Goal: Task Accomplishment & Management: Manage account settings

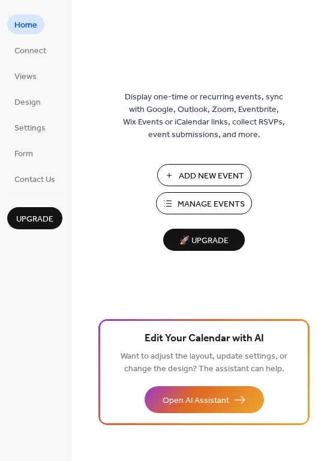
click at [205, 204] on span "Manage Events" at bounding box center [210, 204] width 67 height 13
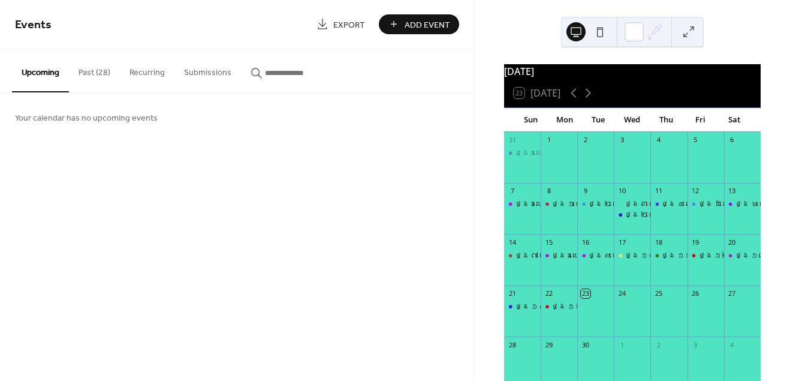
click at [98, 72] on button "Past (28)" at bounding box center [94, 70] width 51 height 43
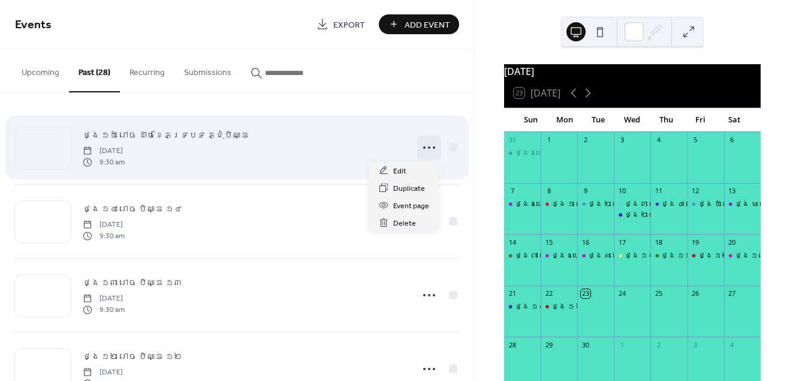
click at [427, 146] on icon at bounding box center [429, 147] width 19 height 19
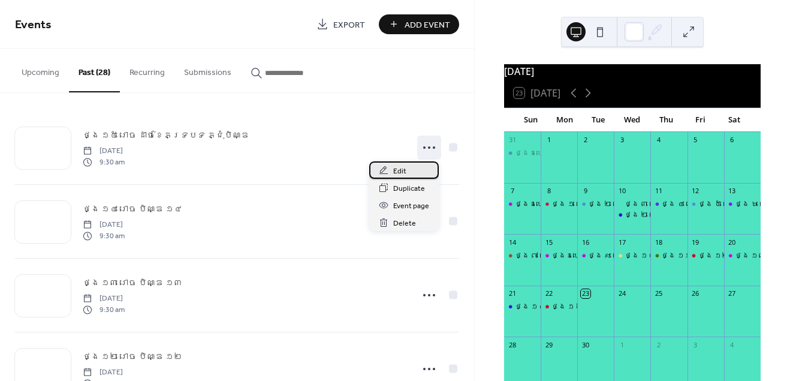
click at [399, 170] on span "Edit" at bounding box center [399, 171] width 13 height 13
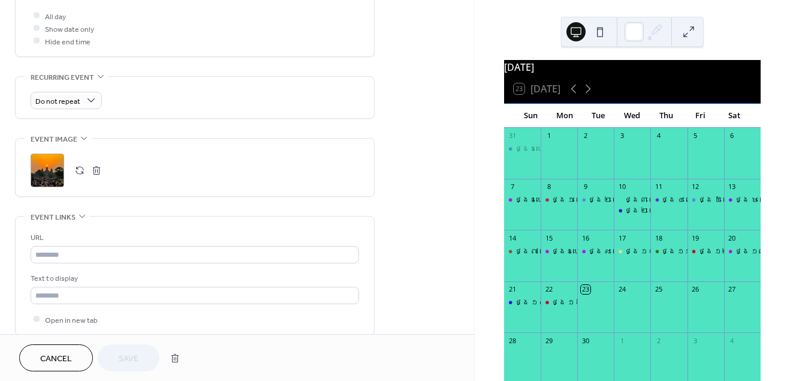
scroll to position [5, 0]
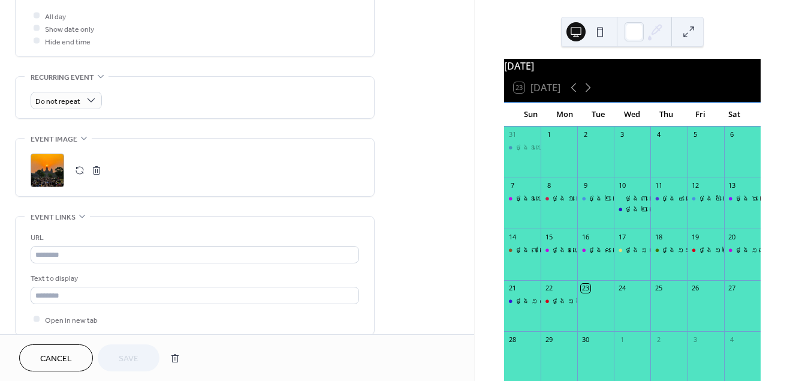
click at [82, 348] on button "Cancel" at bounding box center [56, 357] width 74 height 27
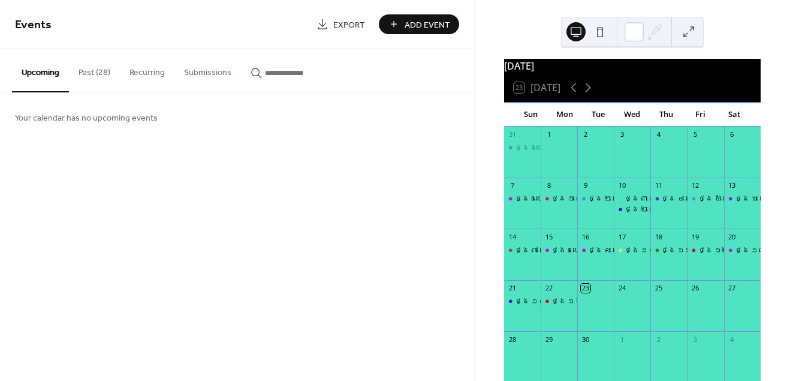
click at [87, 74] on button "Past (28)" at bounding box center [94, 70] width 51 height 43
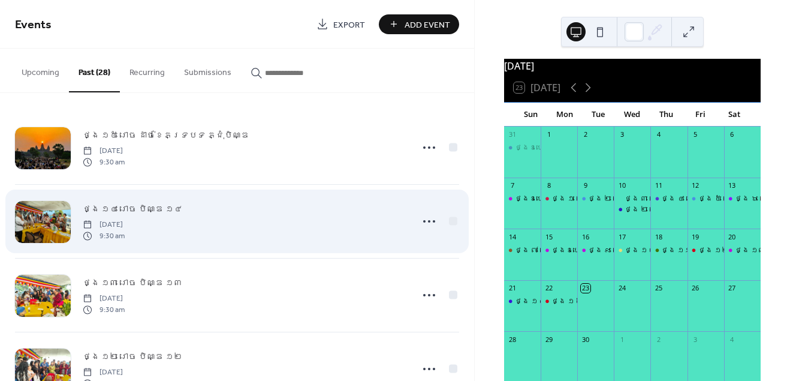
click at [120, 209] on span "ថ្ងៃ ១៤ រោច បិណ្ឌ ១៤" at bounding box center [132, 209] width 99 height 13
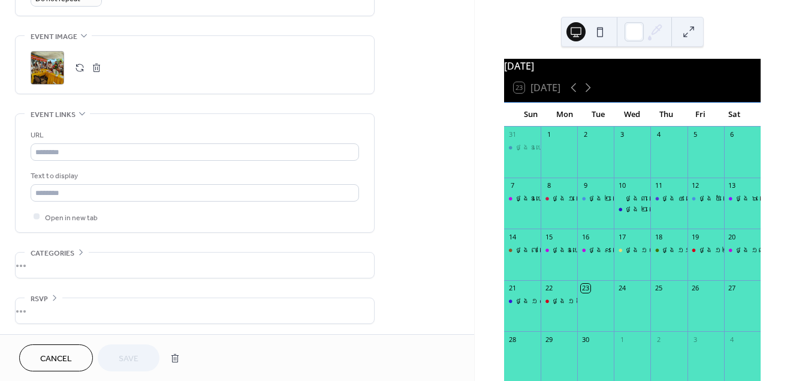
scroll to position [559, 0]
click at [52, 352] on span "Cancel" at bounding box center [56, 358] width 32 height 13
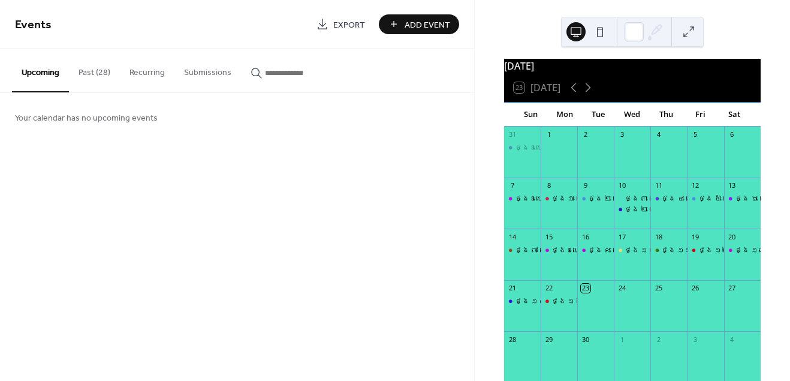
click at [93, 71] on button "Past (28)" at bounding box center [94, 70] width 51 height 43
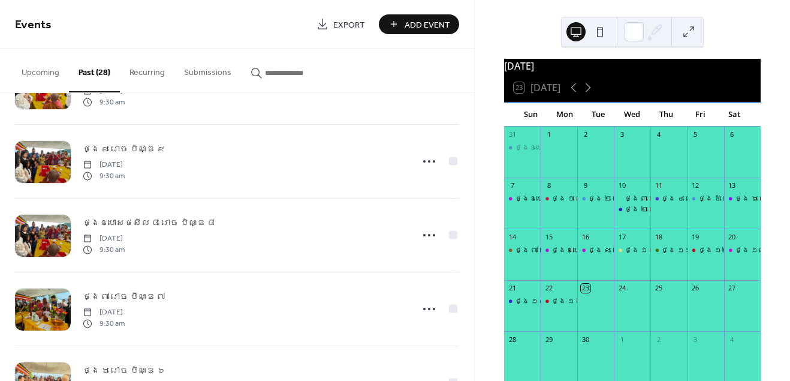
scroll to position [433, 0]
